Goal: Transaction & Acquisition: Purchase product/service

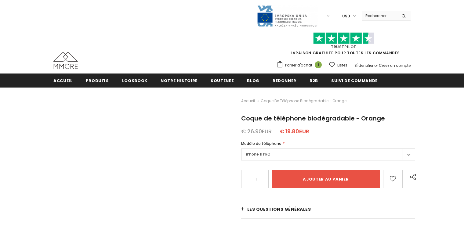
type input "Add to cart"
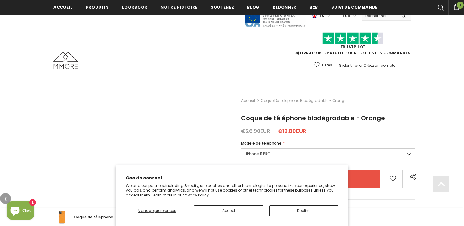
scroll to position [226, 0]
